Goal: Task Accomplishment & Management: Complete application form

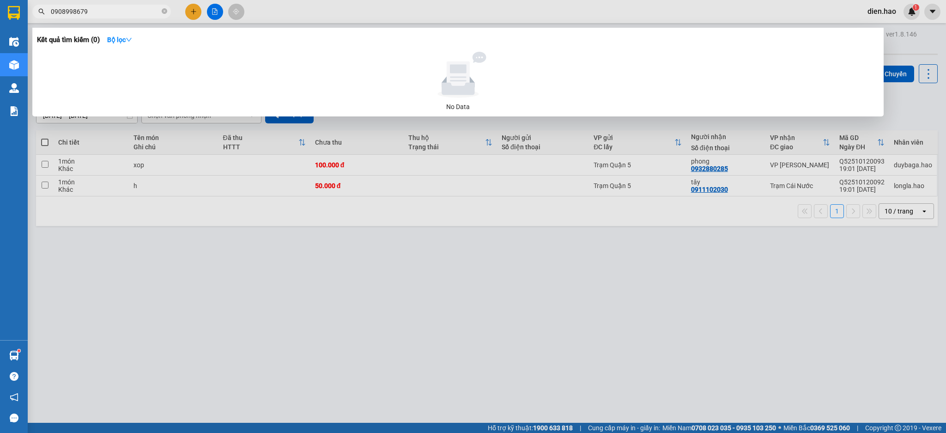
click at [119, 11] on input "0908998679" at bounding box center [105, 11] width 109 height 10
drag, startPoint x: 165, startPoint y: 11, endPoint x: 158, endPoint y: 11, distance: 7.4
click at [164, 11] on icon "close-circle" at bounding box center [165, 11] width 6 height 6
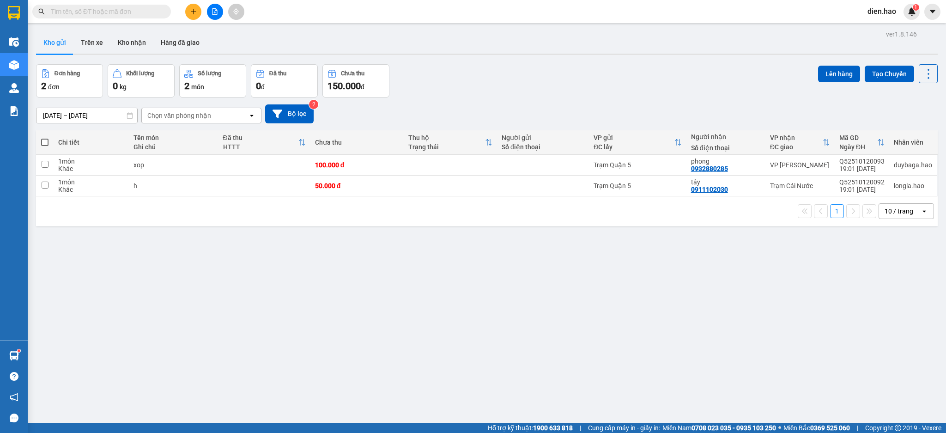
click at [143, 11] on input "text" at bounding box center [105, 11] width 109 height 10
paste input "Q52510110085"
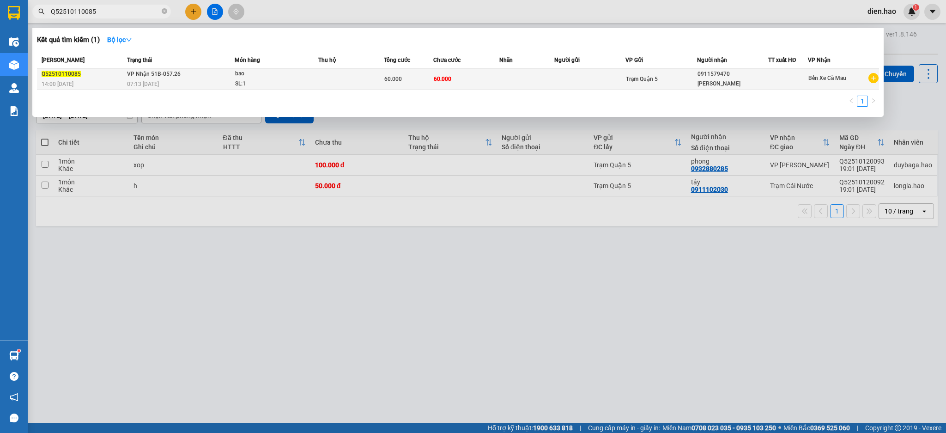
type input "Q52510110085"
click at [395, 85] on td "60.000" at bounding box center [408, 79] width 49 height 22
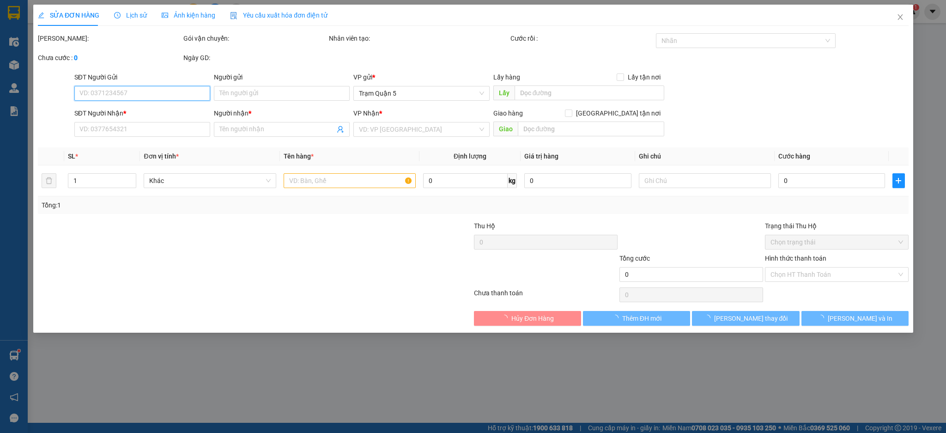
type input "0911579470"
type input "[PERSON_NAME]"
type input "60.000"
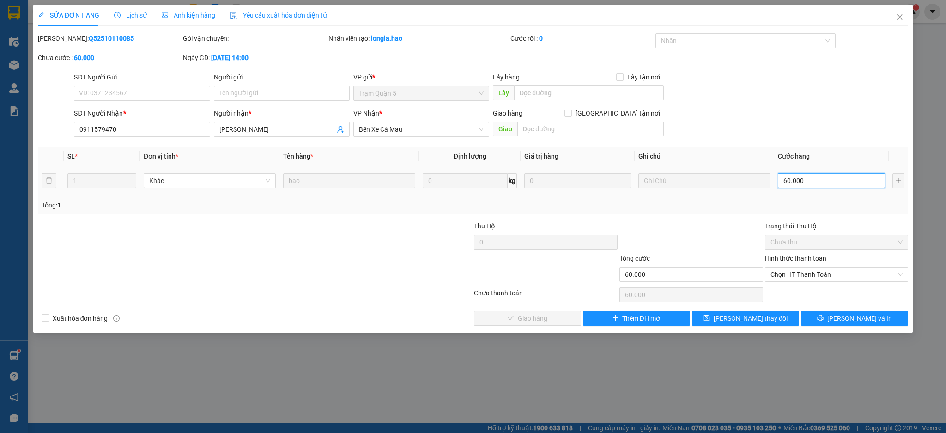
click at [819, 183] on input "60.000" at bounding box center [830, 180] width 107 height 15
type input "0"
type input "1"
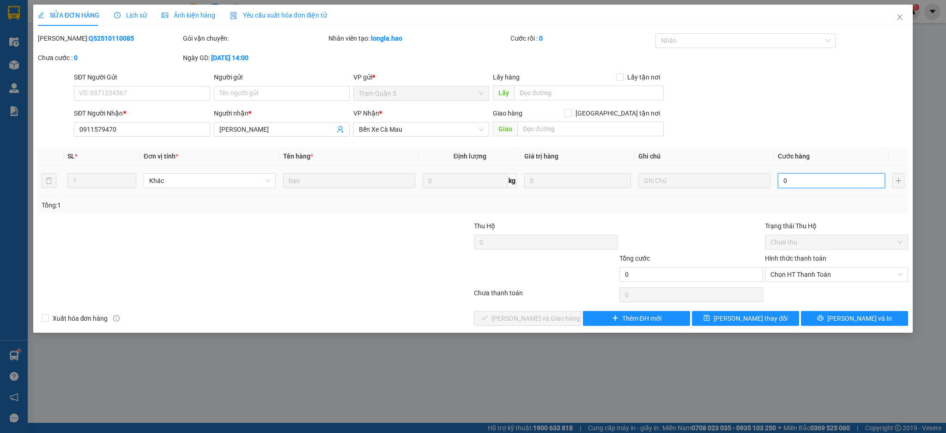
type input "1"
type input "001"
click at [799, 203] on div "Tổng: 1" at bounding box center [473, 205] width 863 height 10
type input "1.000"
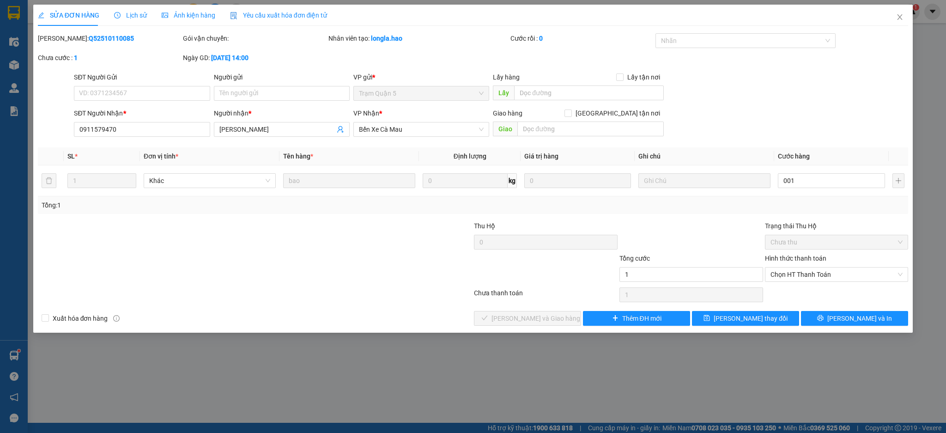
type input "1.000"
click at [801, 277] on span "Chọn HT Thanh Toán" at bounding box center [836, 274] width 133 height 14
click at [799, 290] on div "Tại văn phòng" at bounding box center [836, 293] width 133 height 10
type input "0"
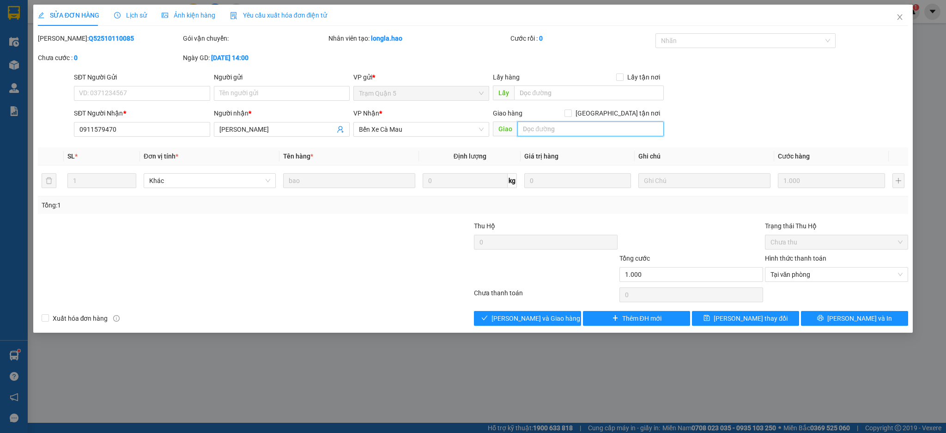
click at [564, 123] on input "text" at bounding box center [590, 128] width 146 height 15
type input "dư đơn"
click at [674, 222] on div at bounding box center [690, 237] width 145 height 32
click at [712, 323] on button "[PERSON_NAME] thay đổi" at bounding box center [745, 318] width 107 height 15
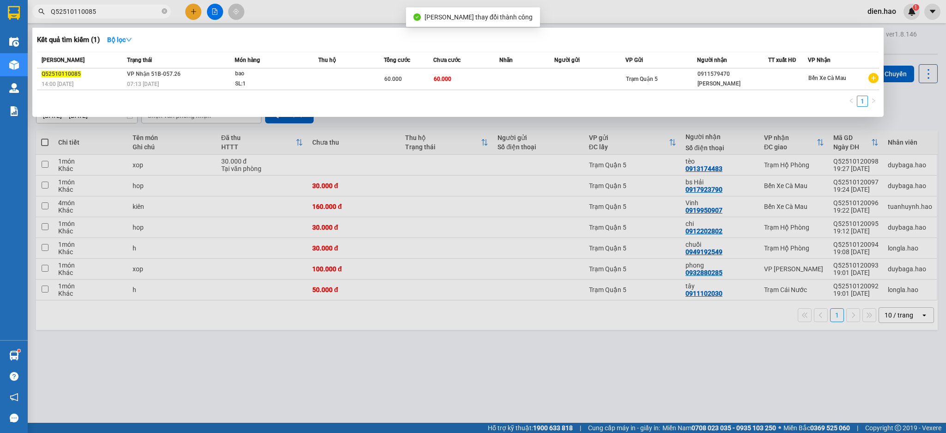
click at [136, 5] on span "Q52510110085" at bounding box center [101, 12] width 139 height 14
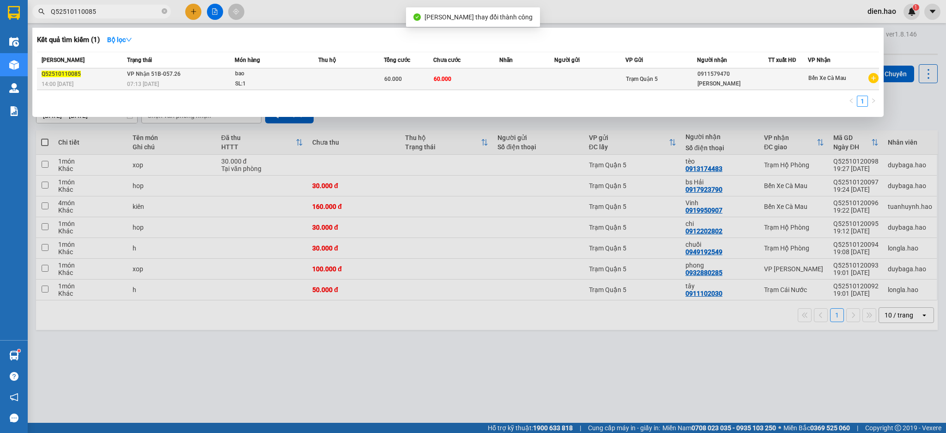
click at [277, 79] on div "SL: 1" at bounding box center [269, 84] width 69 height 10
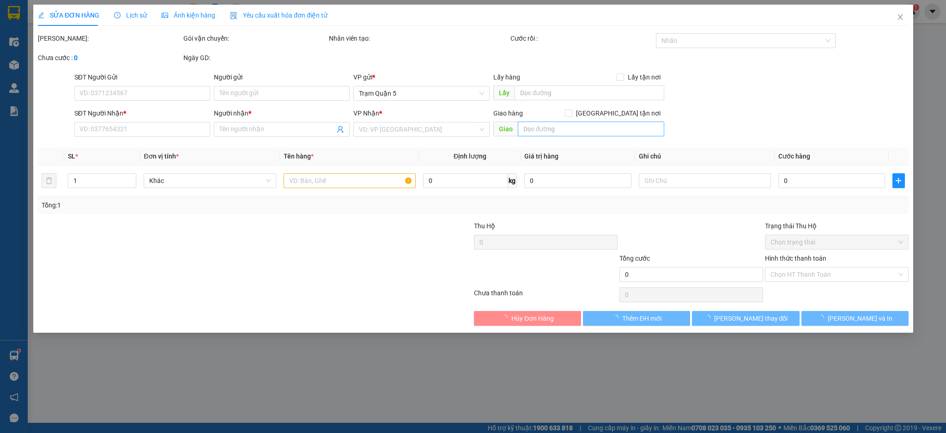
type input "0911579470"
type input "[PERSON_NAME]"
type input "dư đơn"
type input "1.000"
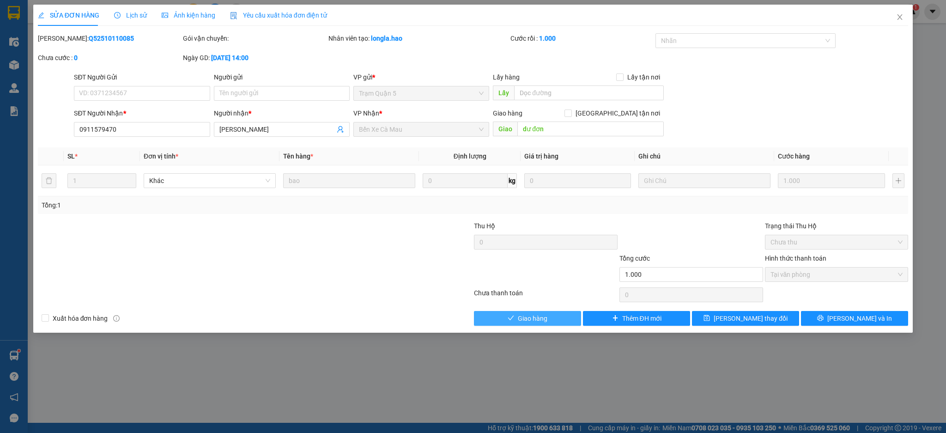
click at [527, 311] on button "Giao hàng" at bounding box center [527, 318] width 107 height 15
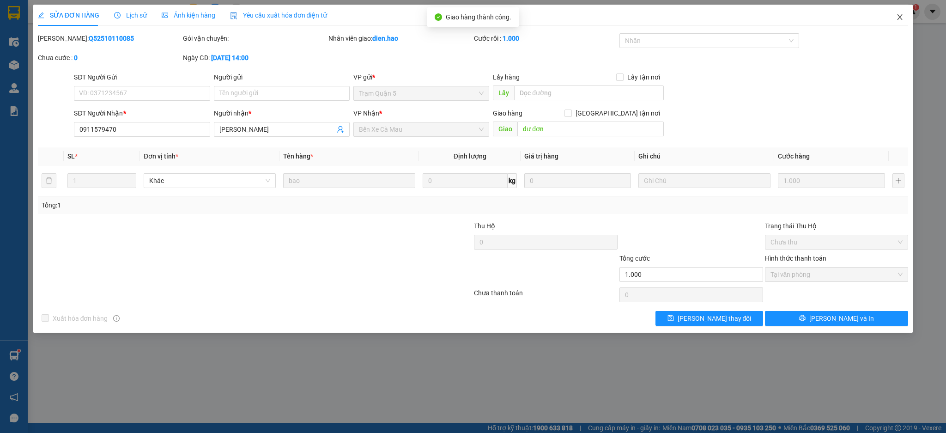
click at [908, 14] on span "Close" at bounding box center [899, 18] width 26 height 26
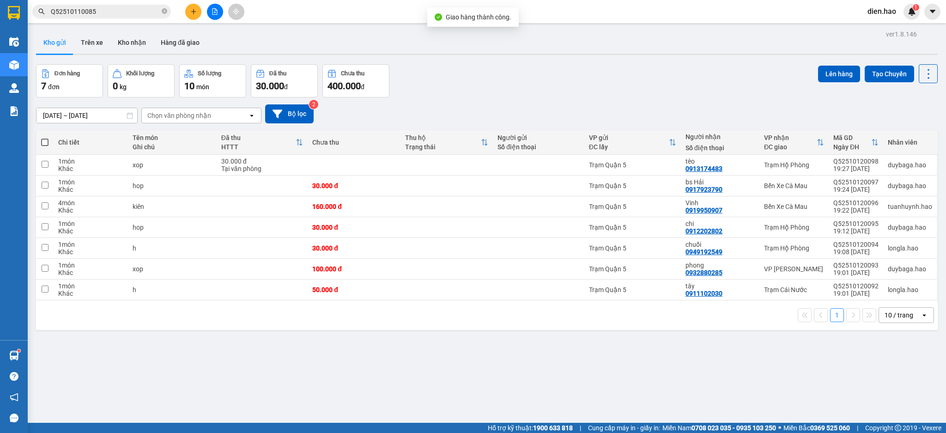
click at [503, 38] on div "Kho gửi Trên xe Kho nhận Hàng đã giao" at bounding box center [486, 43] width 901 height 24
